Goal: Check status

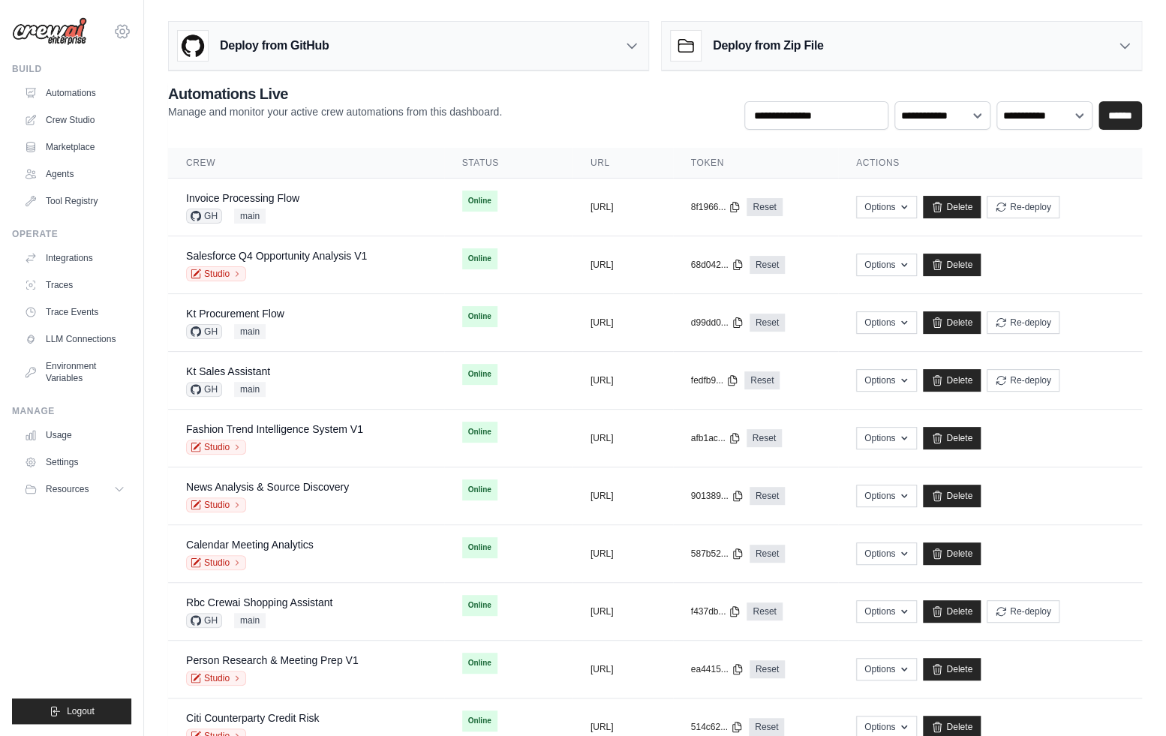
click at [122, 36] on icon at bounding box center [122, 32] width 18 height 18
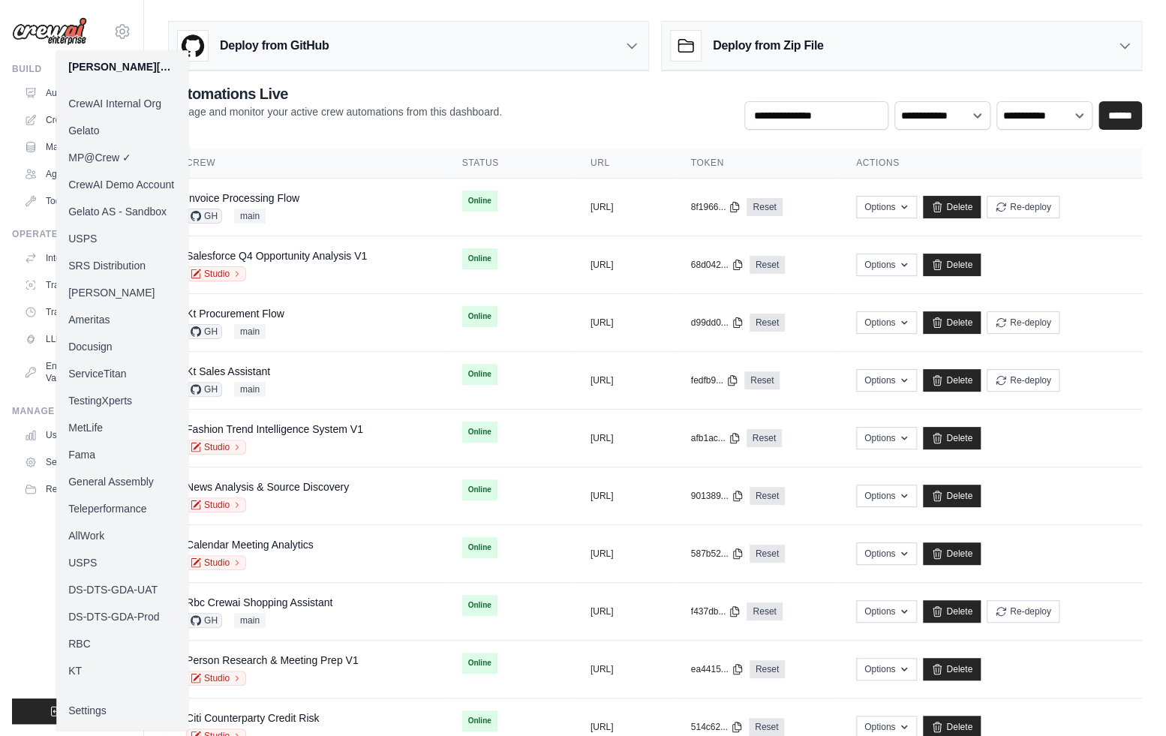
click at [109, 349] on link "Docusign" at bounding box center [122, 346] width 132 height 27
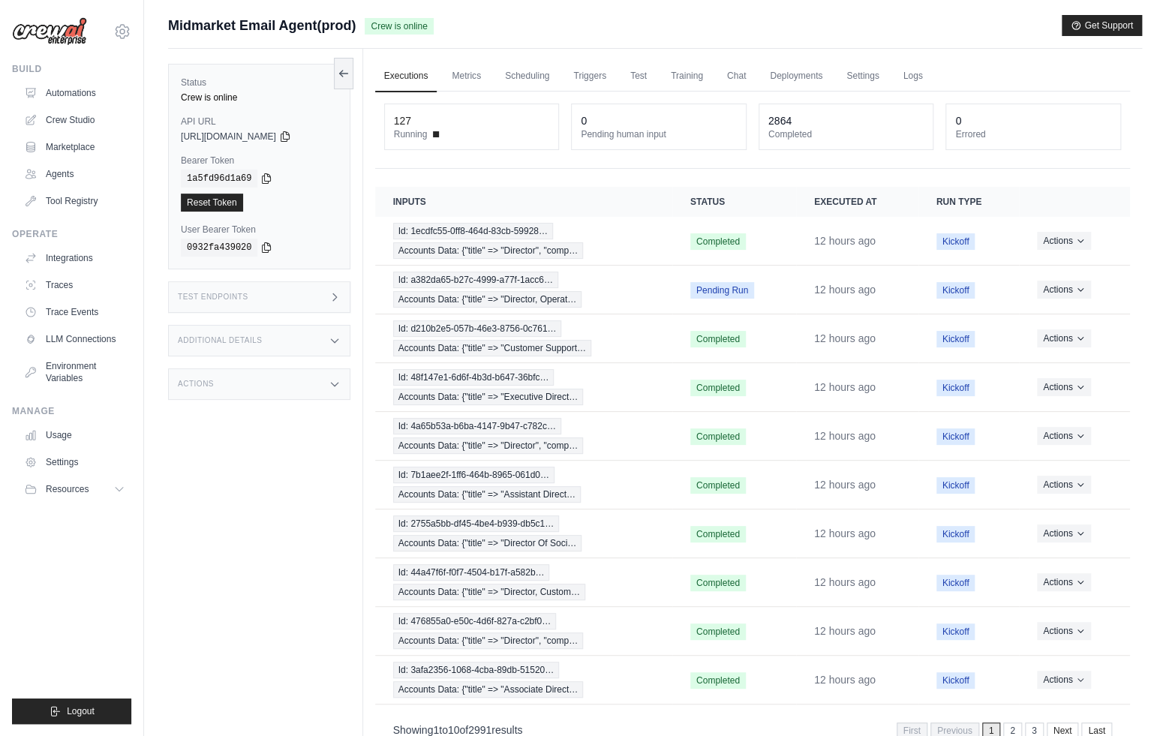
click at [295, 504] on div "Status Crew is online API URL copied https://midmarket-email-agent-0bcea3b1-b64…" at bounding box center [265, 417] width 195 height 736
click at [486, 236] on span "Id: 1ecdfc55-0ff8-464d-83cb-59928…" at bounding box center [473, 231] width 160 height 17
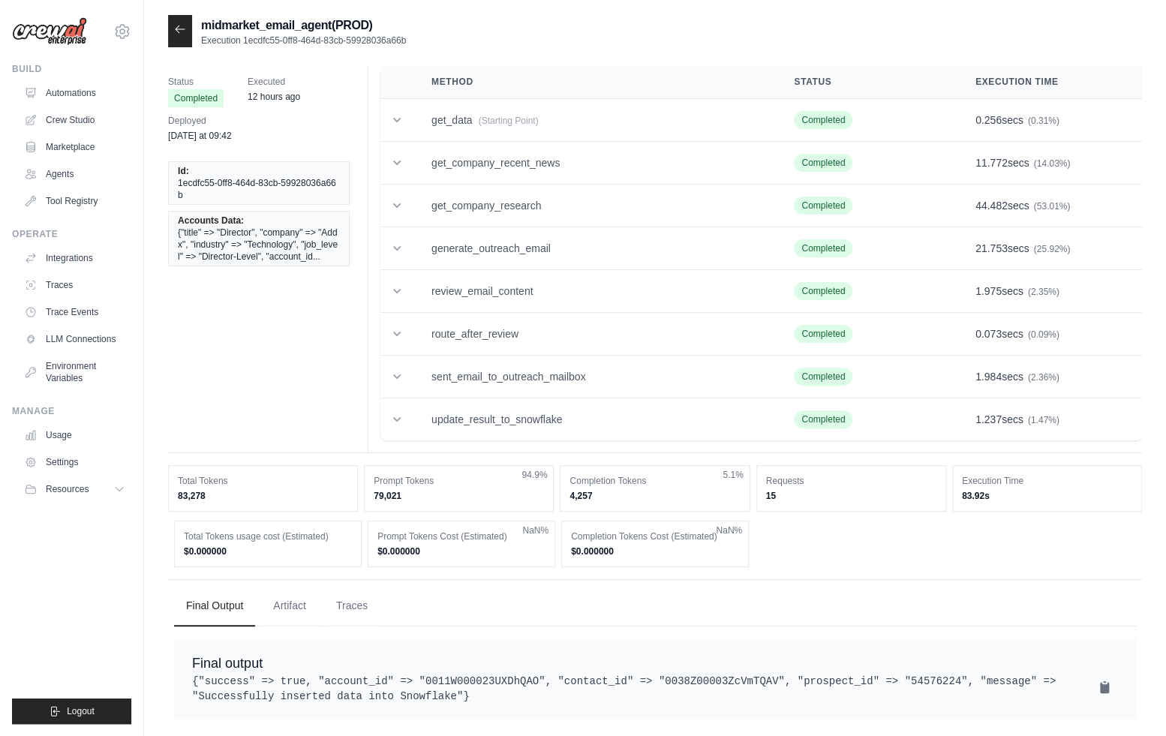
click at [172, 29] on div at bounding box center [180, 31] width 24 height 32
click at [179, 29] on icon at bounding box center [180, 29] width 12 height 12
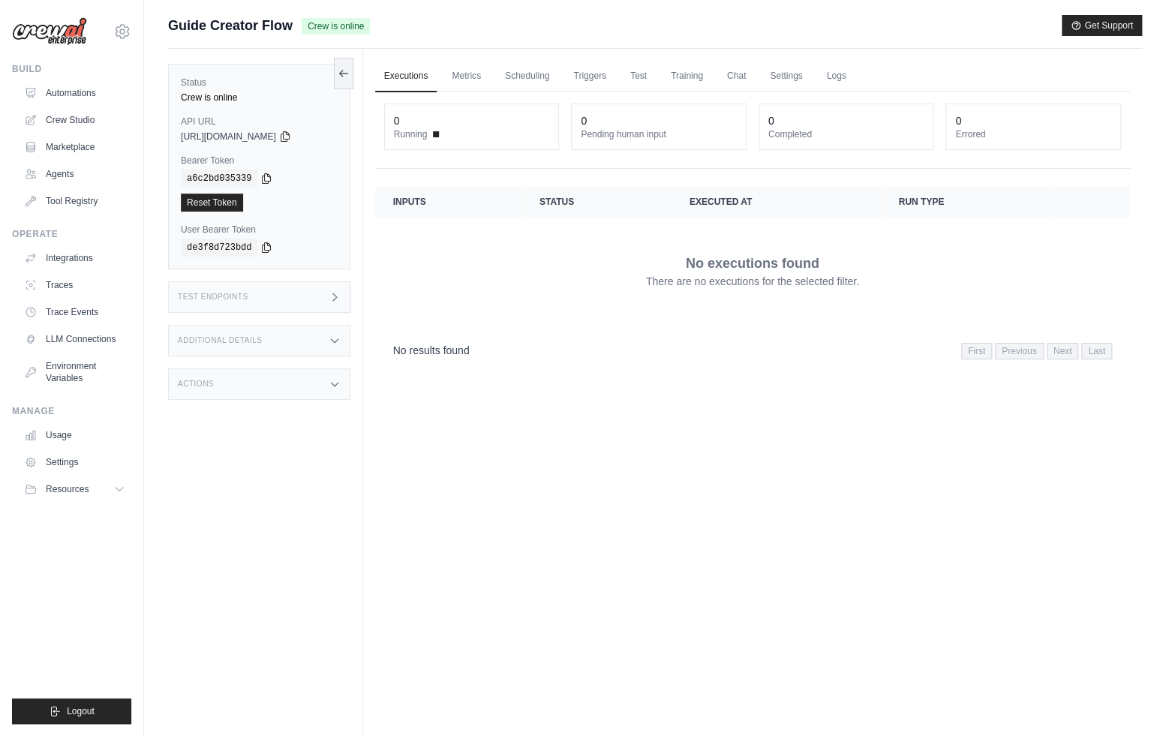
click at [672, 29] on div "Guide Creator Flow Crew is online Get Support" at bounding box center [655, 25] width 974 height 21
click at [74, 86] on link "Automations" at bounding box center [76, 93] width 113 height 24
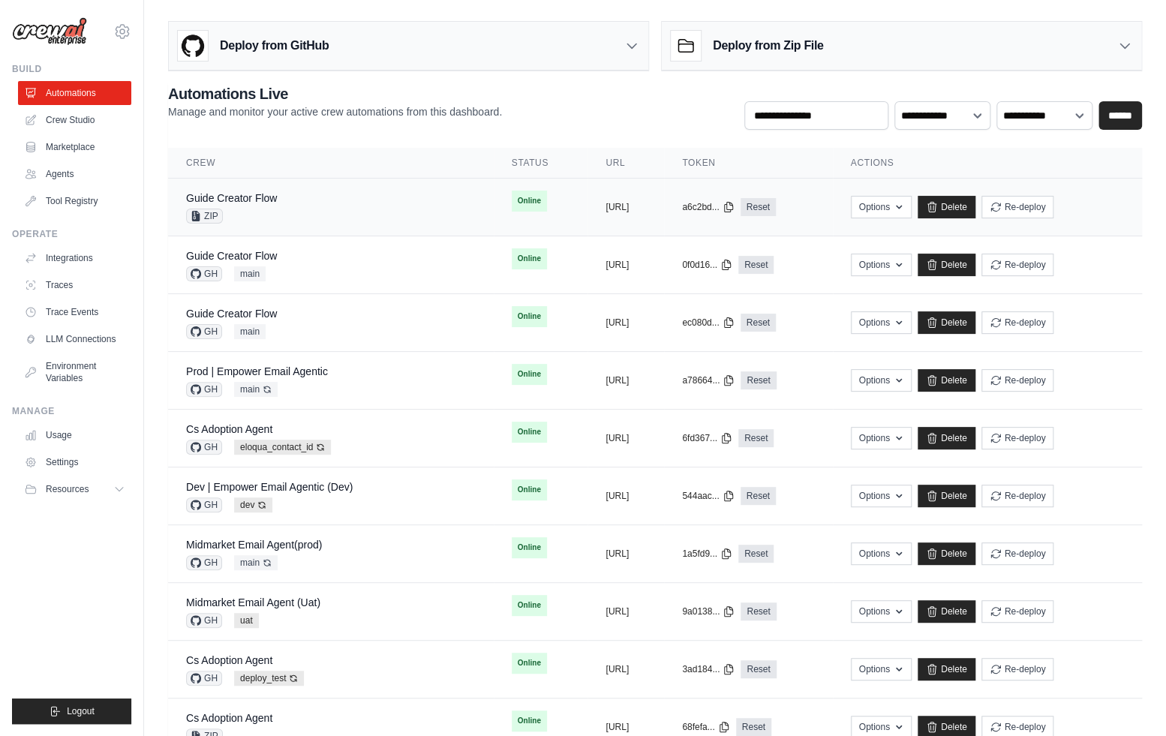
click at [275, 212] on div "ZIP" at bounding box center [231, 216] width 91 height 15
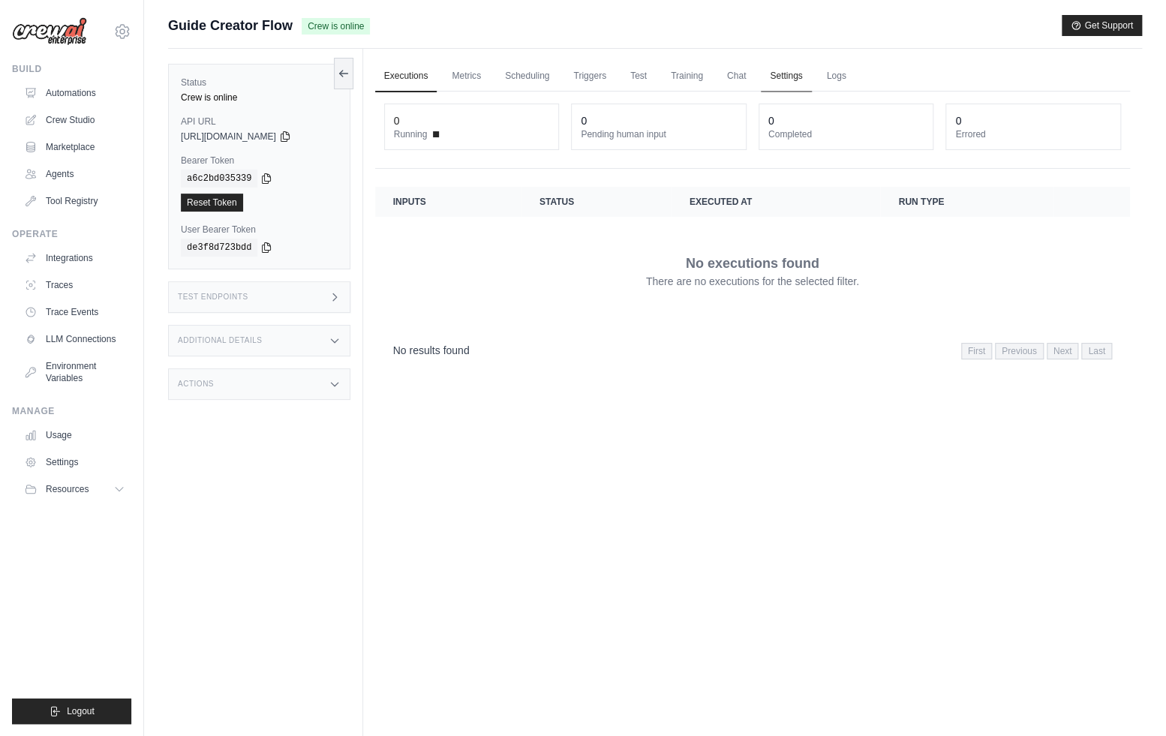
click at [781, 81] on link "Settings" at bounding box center [786, 77] width 50 height 32
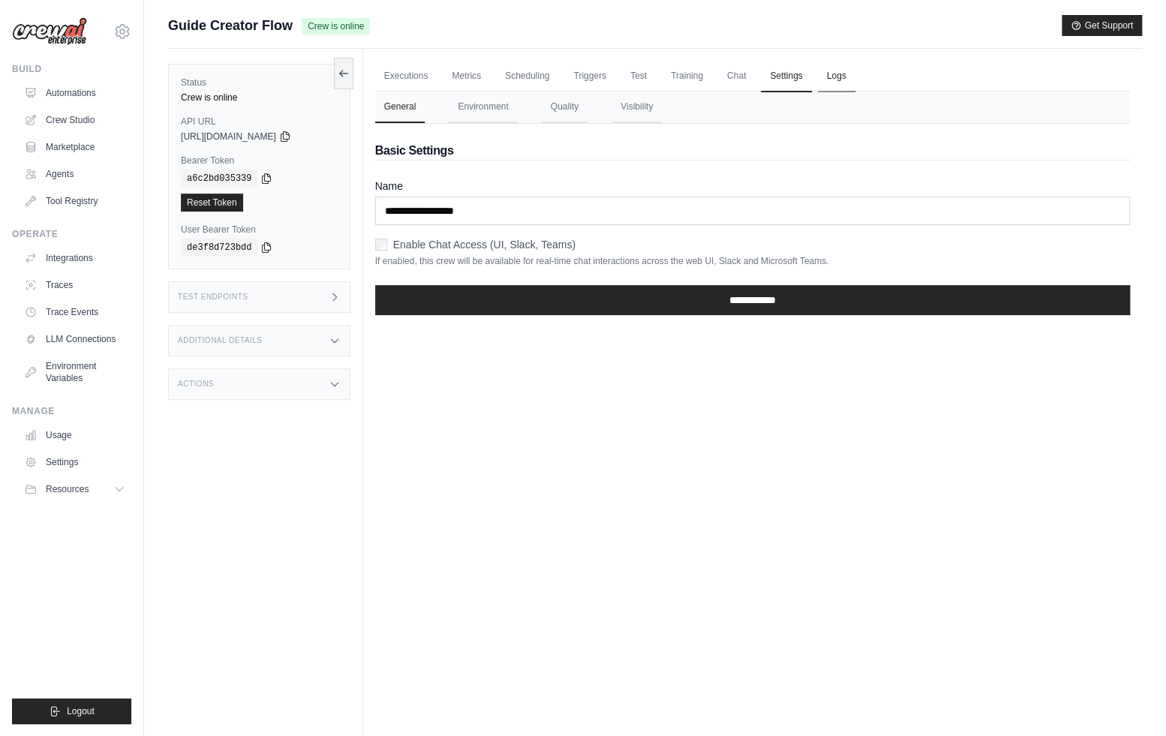
click at [844, 76] on link "Logs" at bounding box center [837, 77] width 38 height 32
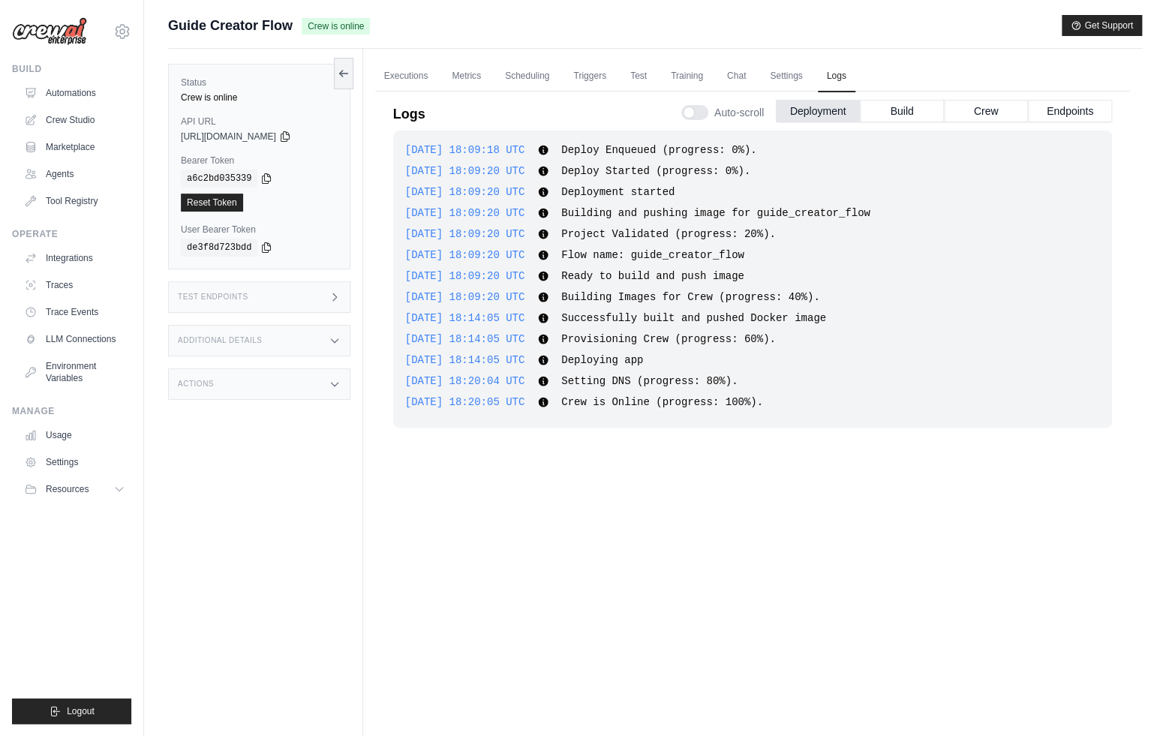
click at [636, 512] on div "2025-08-29 18:09:18 UTC Deploy Enqueued (progress: 0%). Show more Show less 202…" at bounding box center [752, 417] width 719 height 572
click at [641, 528] on div "2025-08-29 18:09:18 UTC Deploy Enqueued (progress: 0%). Show more Show less 202…" at bounding box center [752, 417] width 719 height 572
